Goal: Transaction & Acquisition: Download file/media

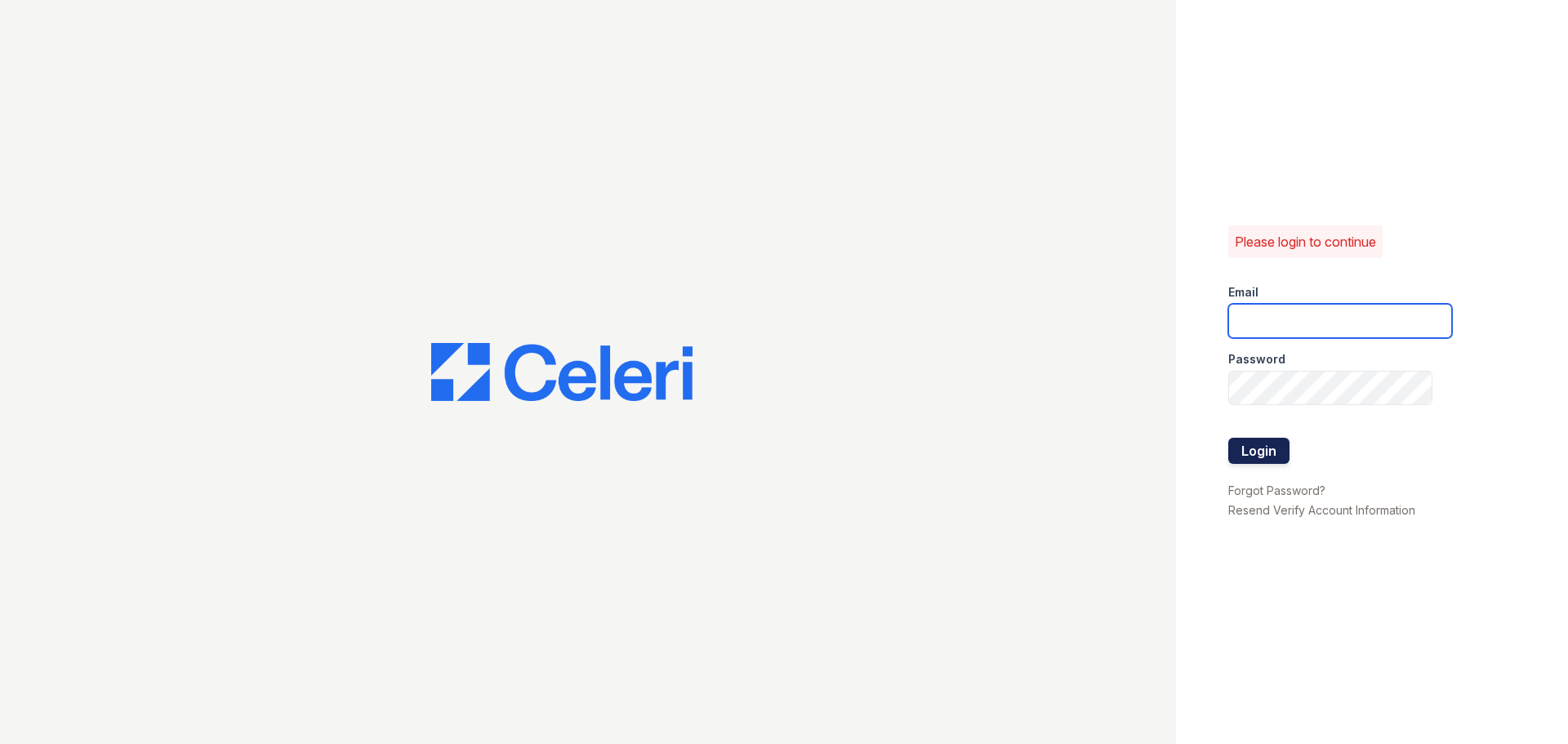
type input "arbors2@cafmanagement.com"
click at [1274, 458] on button "Login" at bounding box center [1258, 451] width 61 height 26
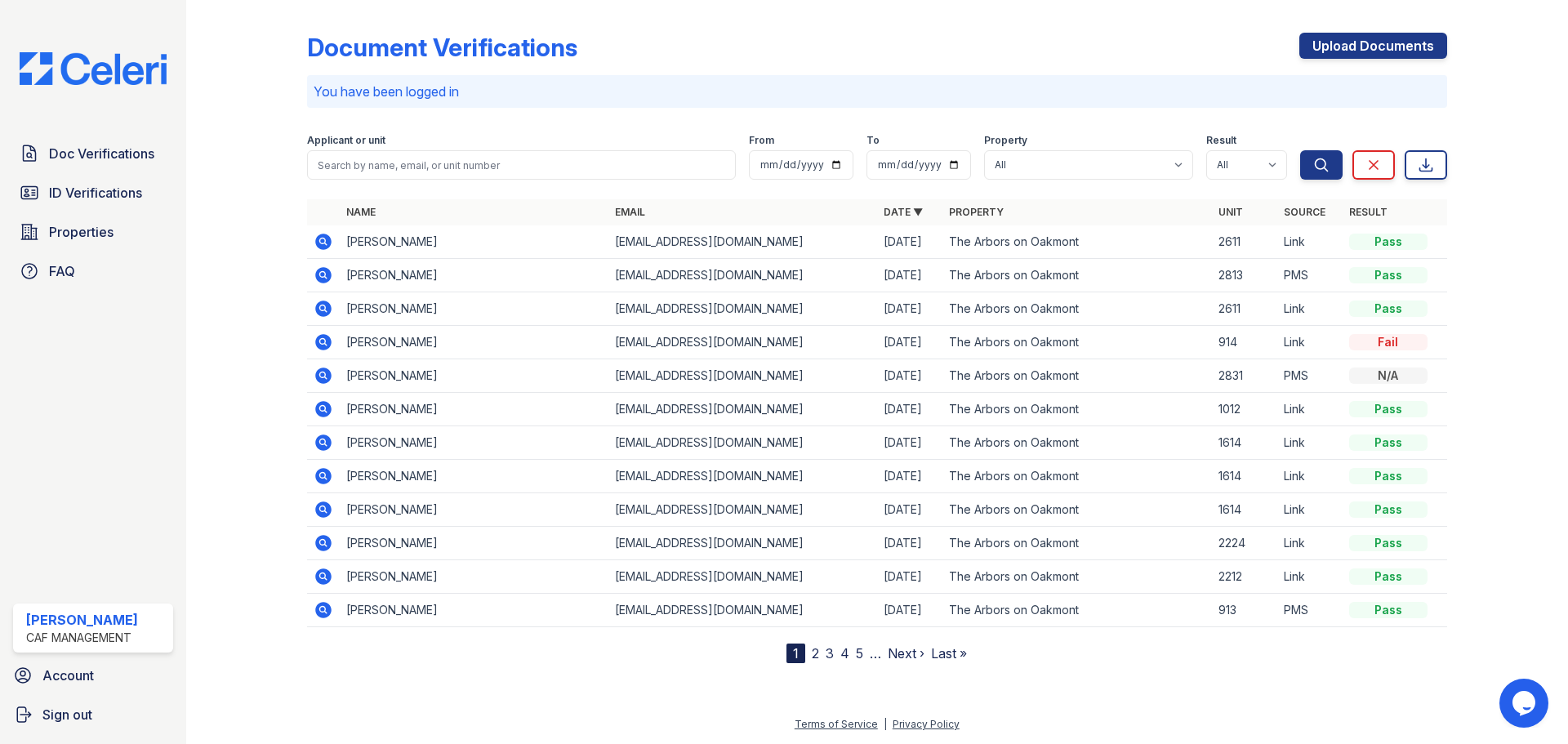
click at [327, 312] on icon at bounding box center [323, 309] width 20 height 20
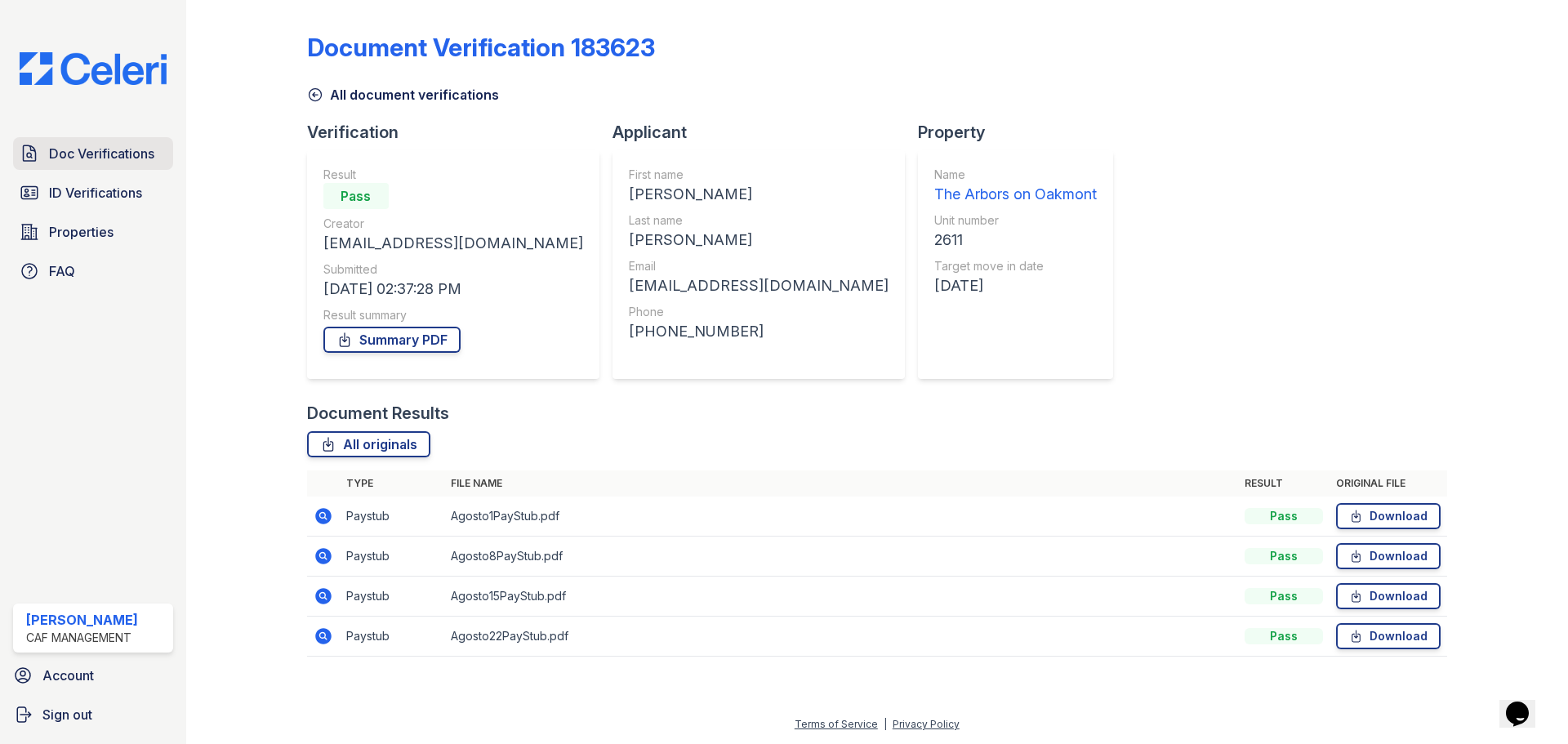
click at [118, 159] on span "Doc Verifications" at bounding box center [102, 153] width 105 height 20
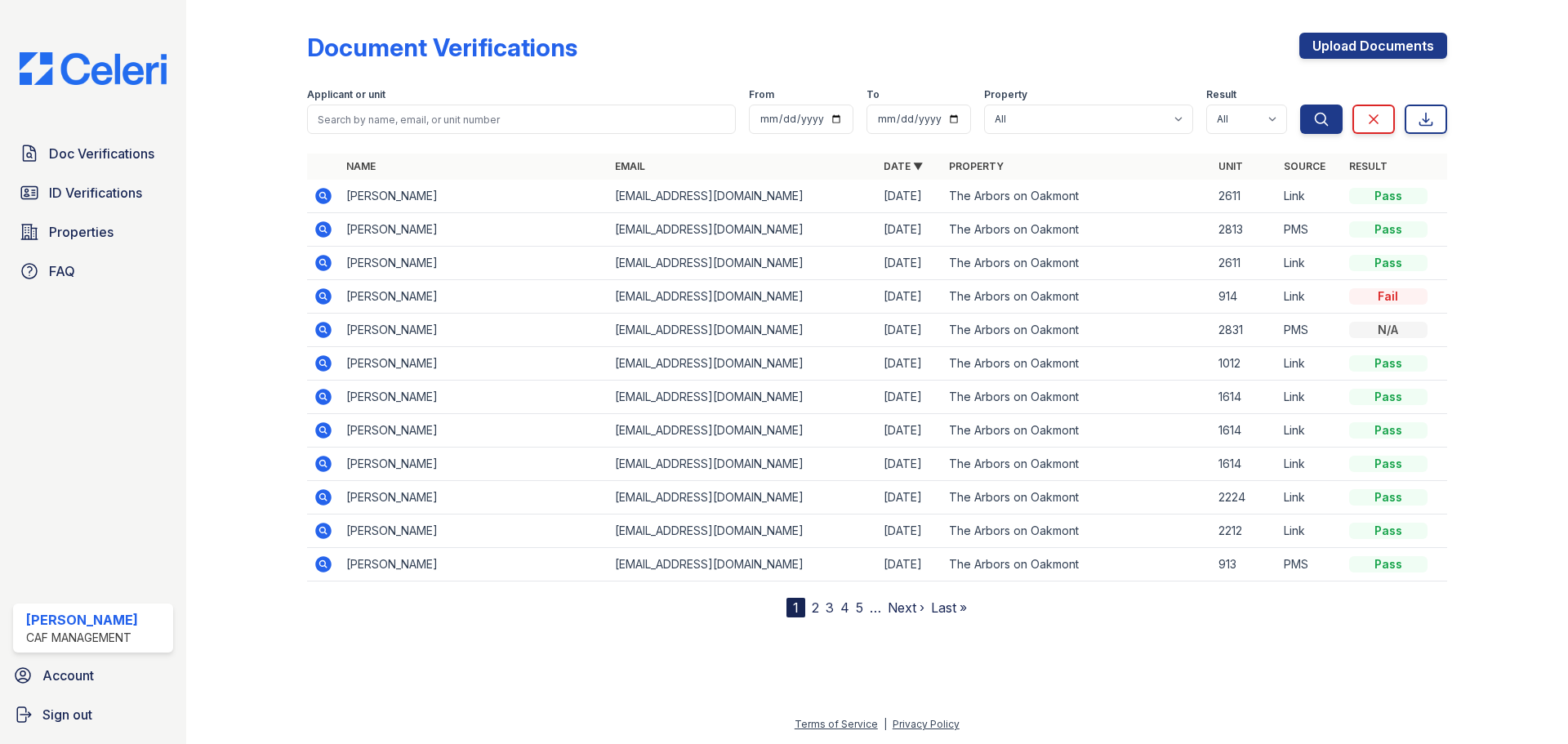
click at [316, 195] on icon at bounding box center [323, 196] width 20 height 20
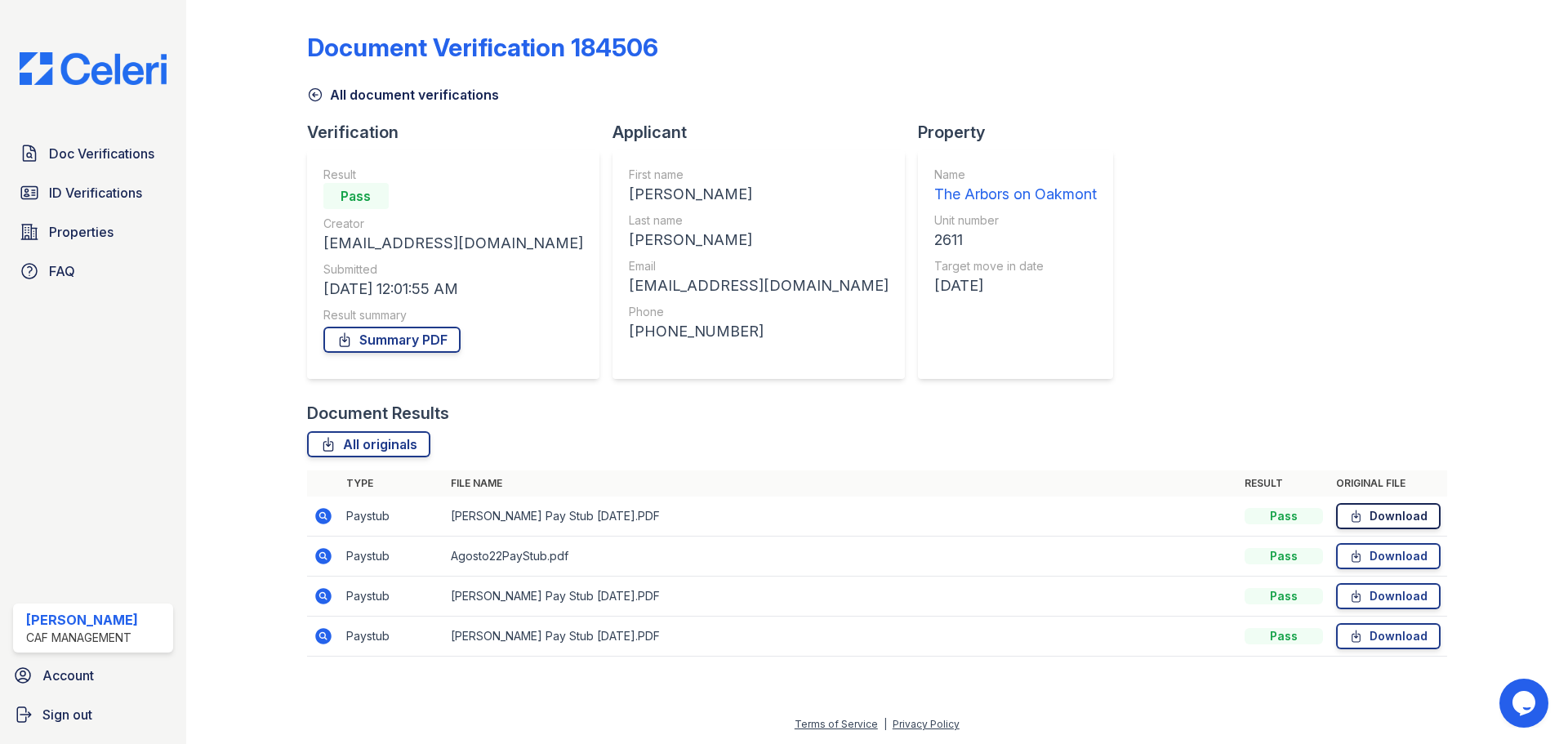
click at [1395, 517] on link "Download" at bounding box center [1388, 516] width 104 height 26
click at [1388, 553] on link "Download" at bounding box center [1388, 556] width 104 height 26
click at [1387, 596] on link "Download" at bounding box center [1388, 596] width 104 height 26
click at [1409, 636] on link "Download" at bounding box center [1388, 636] width 104 height 26
